Goal: Task Accomplishment & Management: Use online tool/utility

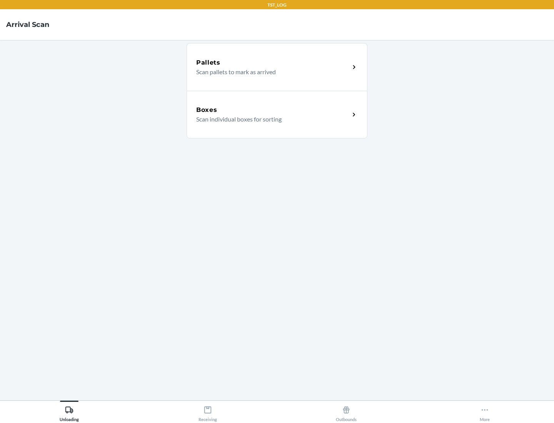
click at [273, 110] on div "Boxes" at bounding box center [272, 109] width 153 height 9
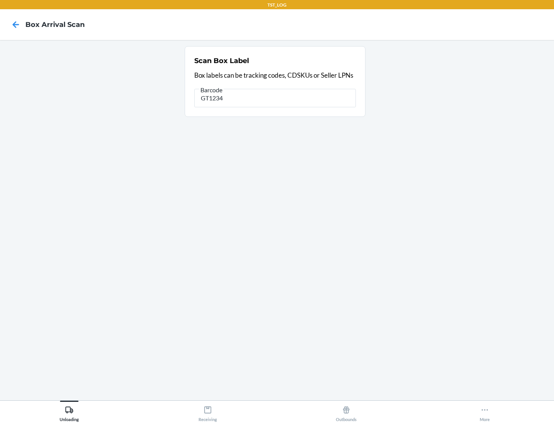
type input "GT1234"
